Goal: Find specific page/section

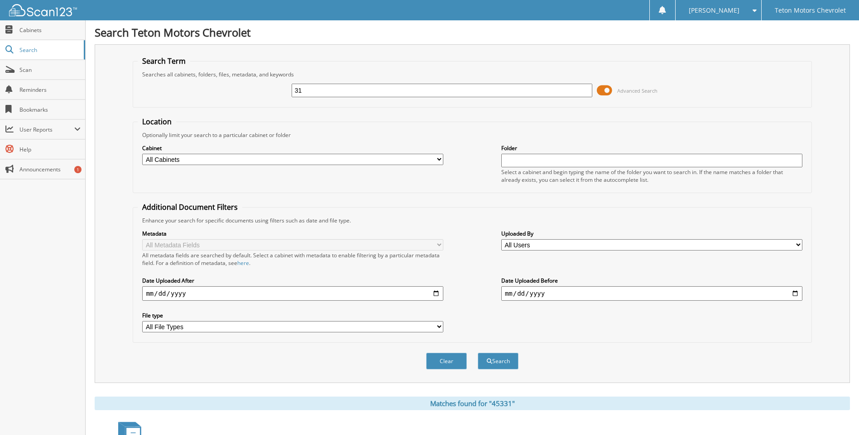
type input "1"
type input "44292"
click at [477, 353] on button "Search" at bounding box center [497, 361] width 41 height 17
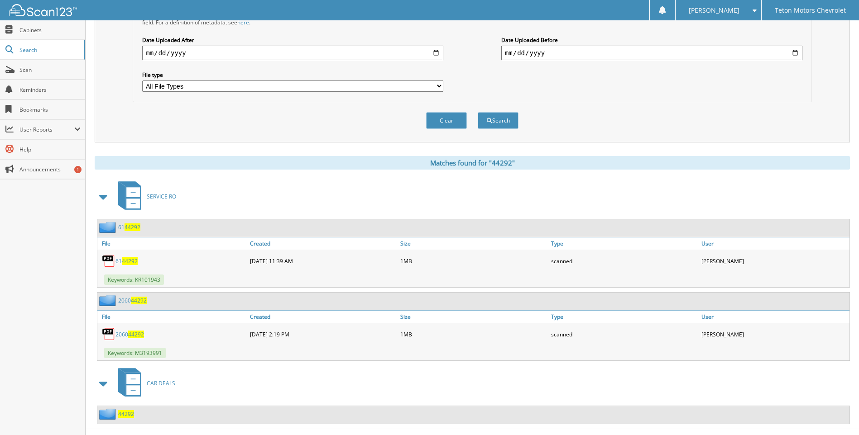
scroll to position [258, 0]
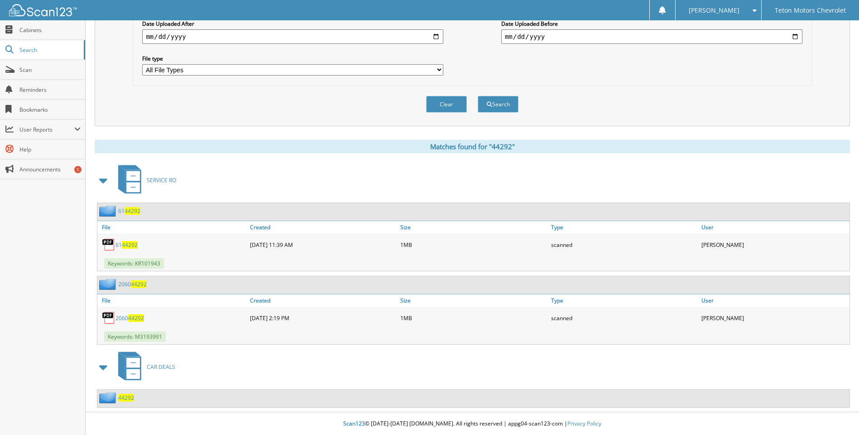
click at [128, 400] on span "44292" at bounding box center [126, 398] width 16 height 8
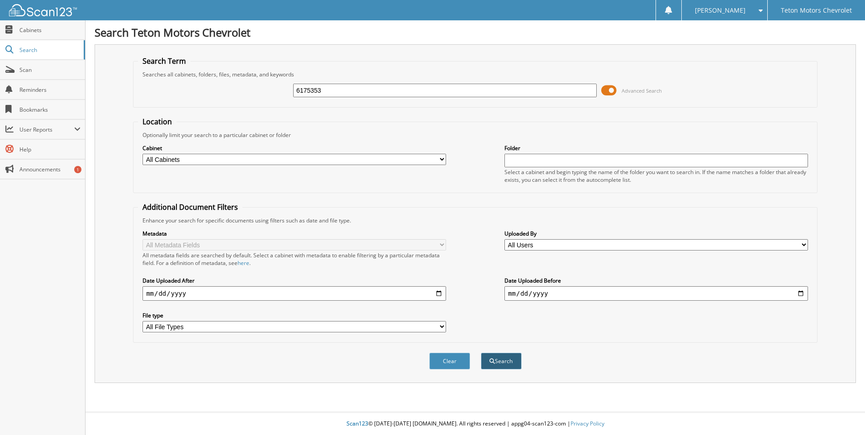
type input "6175353"
click at [511, 366] on button "Search" at bounding box center [501, 361] width 41 height 17
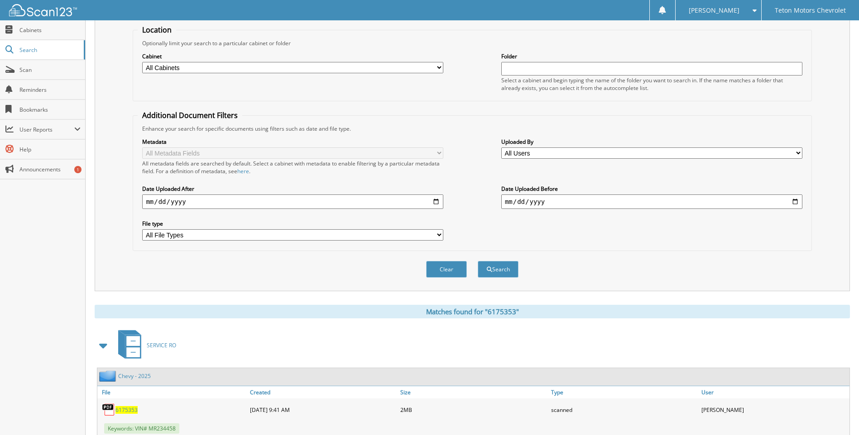
scroll to position [121, 0]
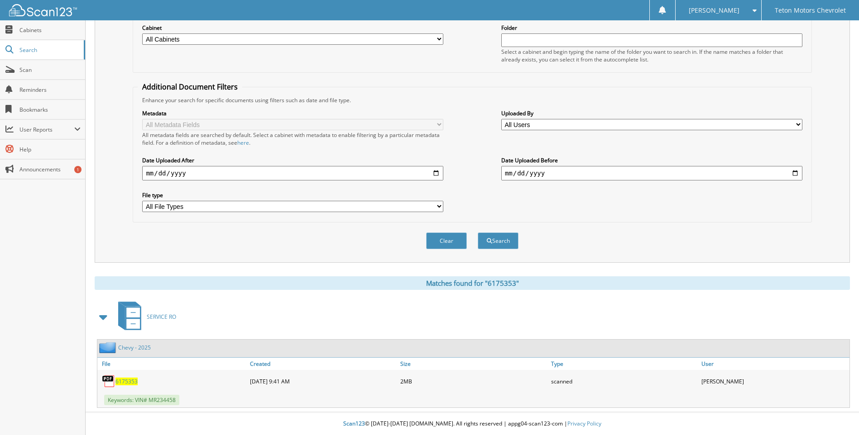
click at [128, 382] on span "6175353" at bounding box center [126, 382] width 22 height 8
